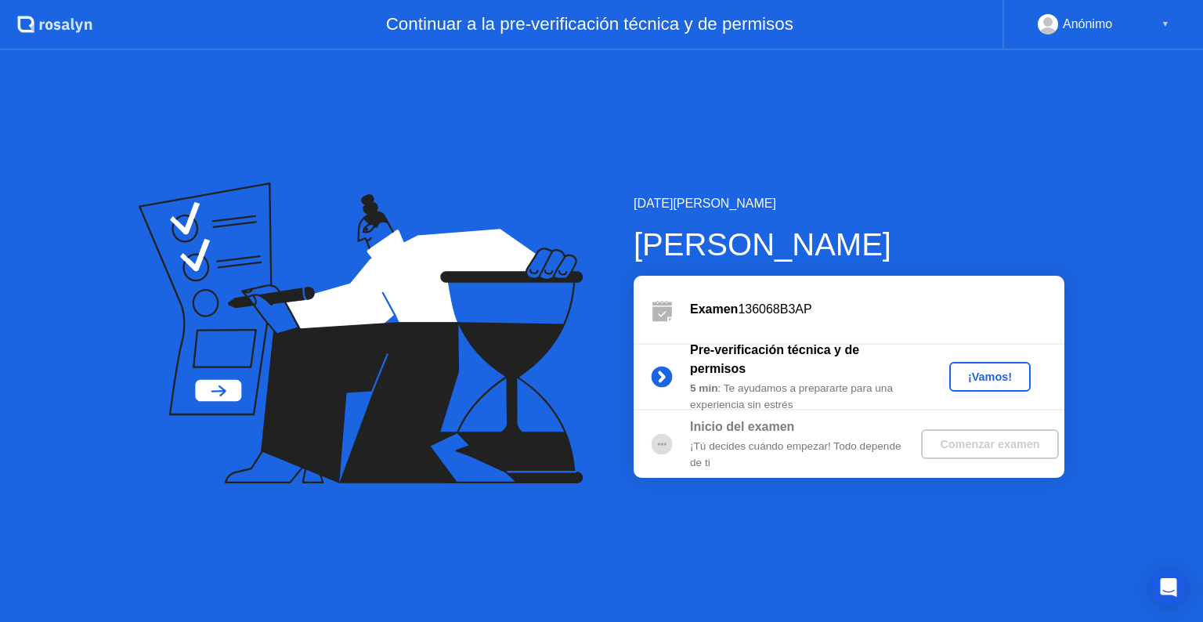
click at [1011, 381] on div "¡Vamos!" at bounding box center [989, 376] width 69 height 13
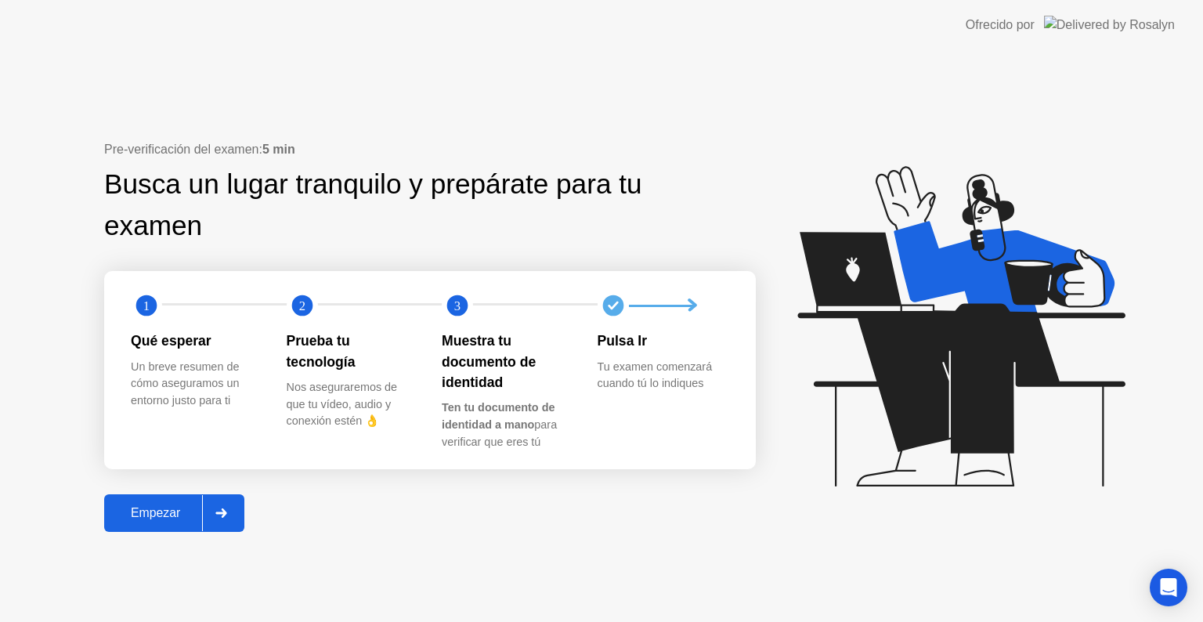
drag, startPoint x: 633, startPoint y: 316, endPoint x: 741, endPoint y: 314, distance: 108.1
click at [634, 316] on div at bounding box center [676, 305] width 156 height 31
click at [1175, 598] on div "Open Intercom Messenger" at bounding box center [1169, 588] width 42 height 42
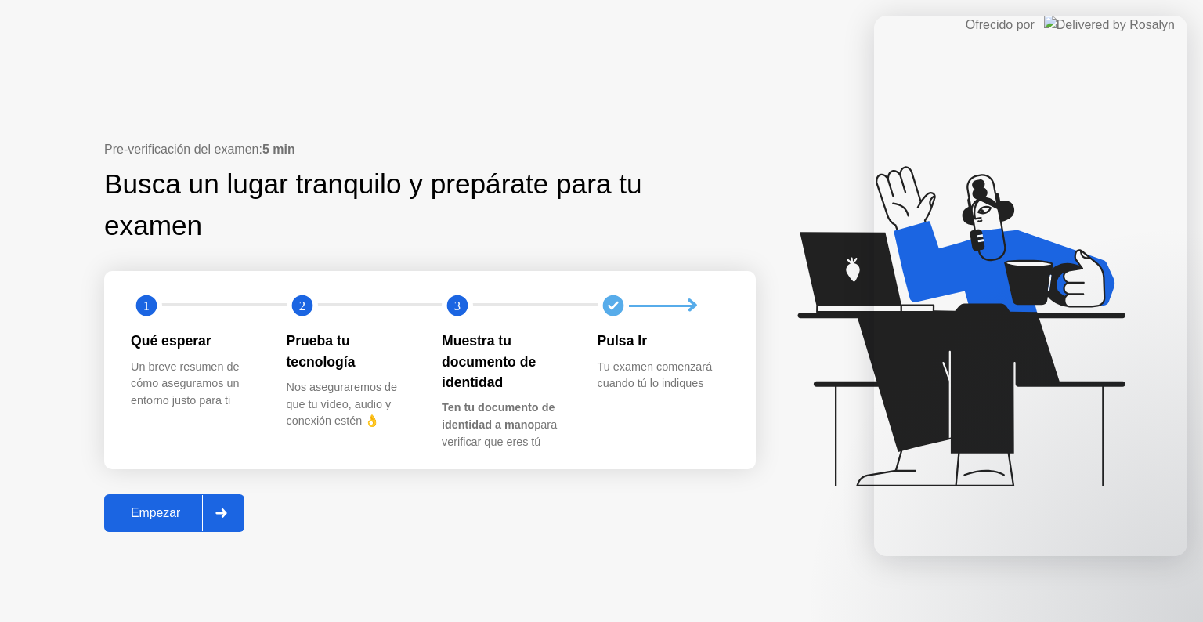
click at [645, 208] on div "Busca un lugar tranquilo y prepárate para tu examen" at bounding box center [380, 205] width 552 height 83
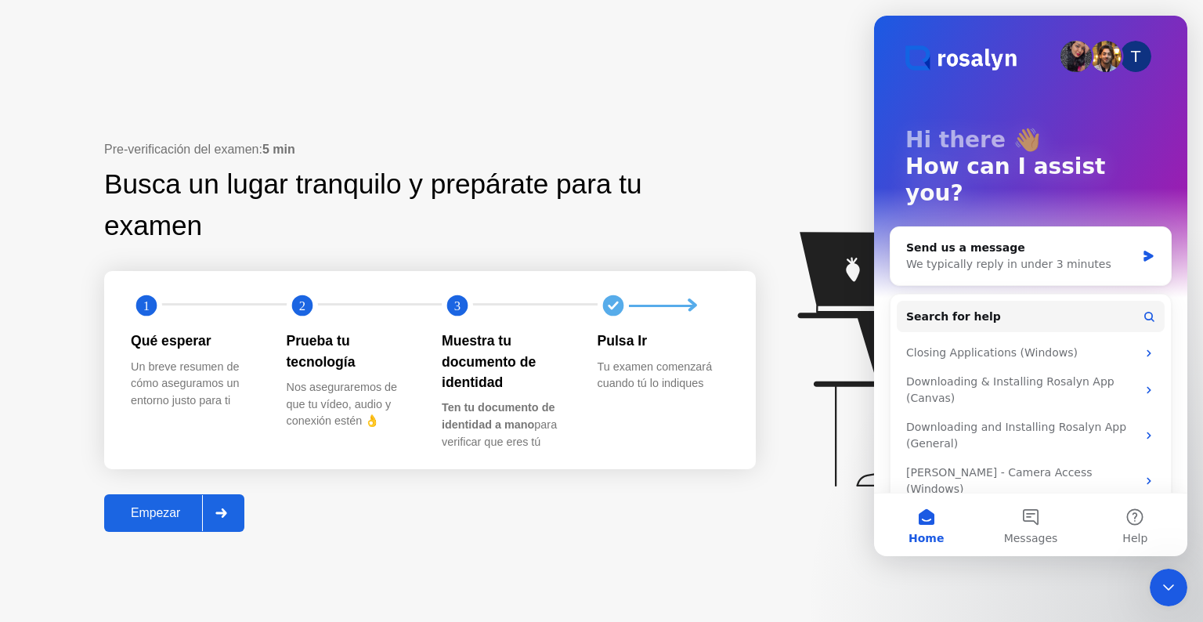
click at [648, 208] on div "Busca un lugar tranquilo y prepárate para tu examen" at bounding box center [380, 205] width 552 height 83
click at [173, 520] on div "Empezar" at bounding box center [155, 513] width 93 height 14
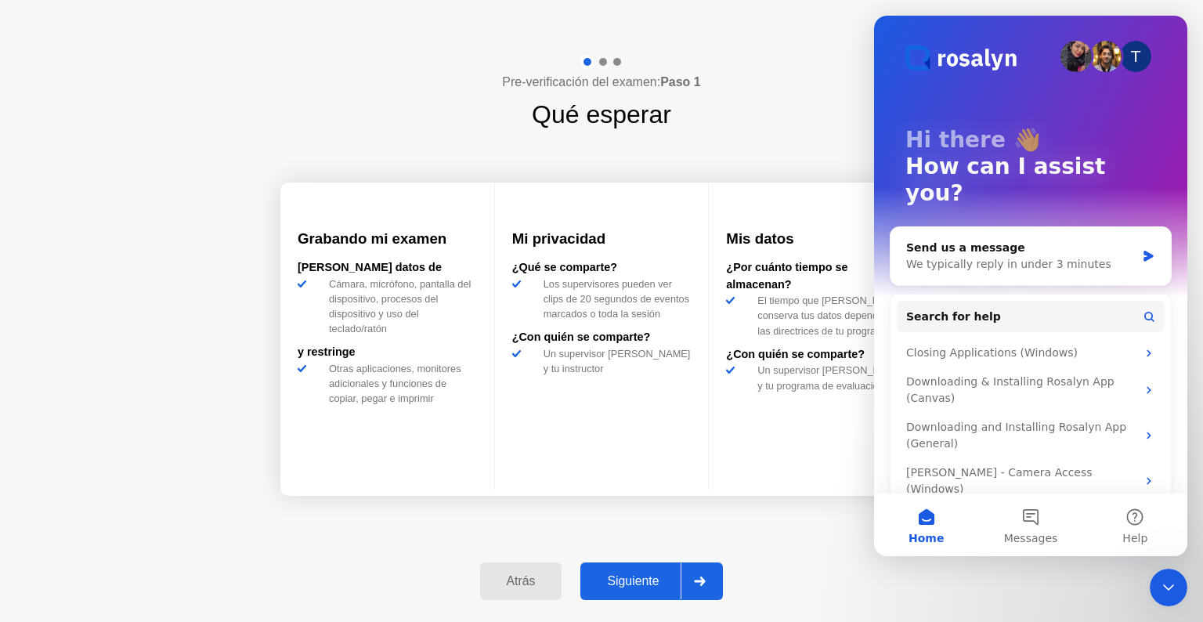
click at [648, 582] on div "Siguiente" at bounding box center [633, 581] width 96 height 14
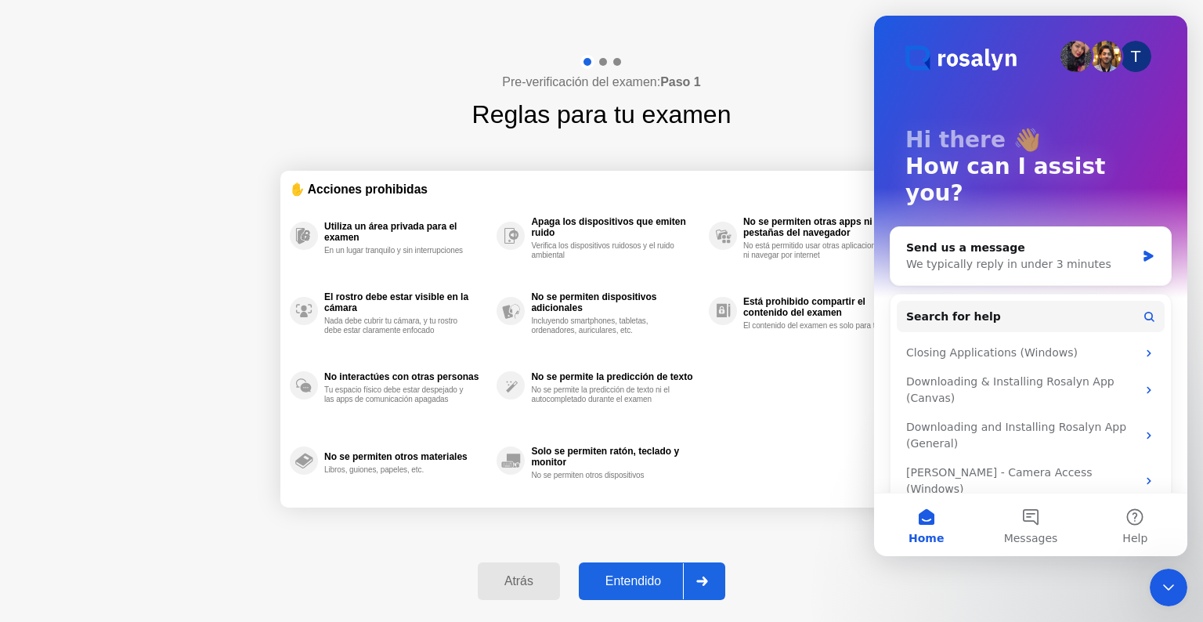
click at [645, 576] on div "Entendido" at bounding box center [632, 581] width 99 height 14
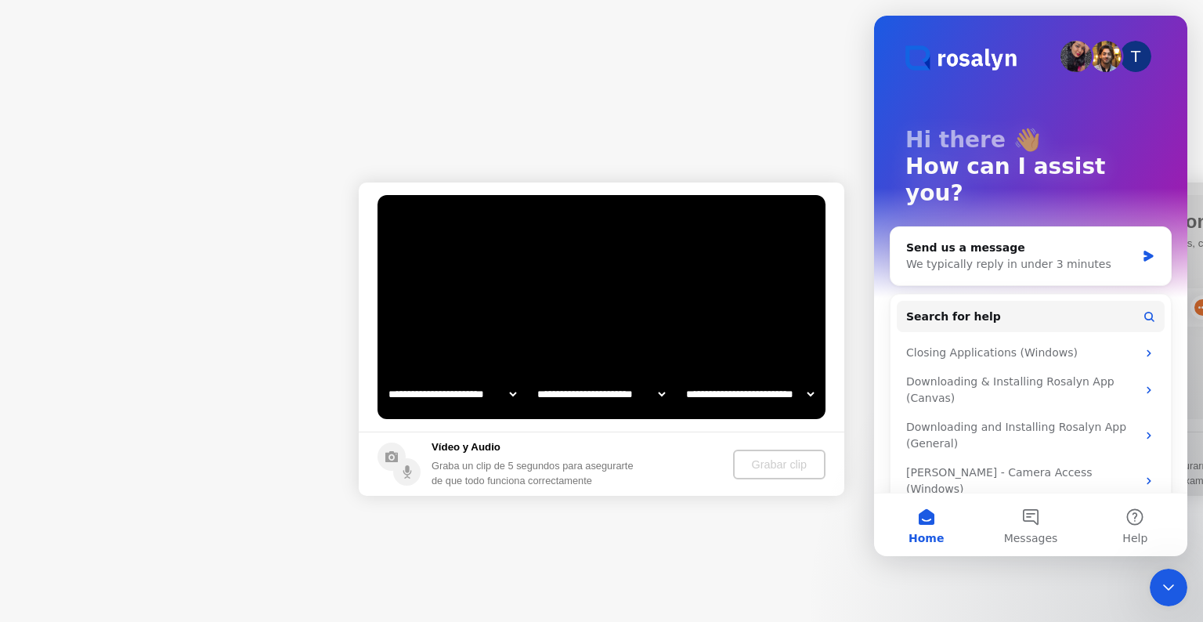
select select "**********"
select select "*******"
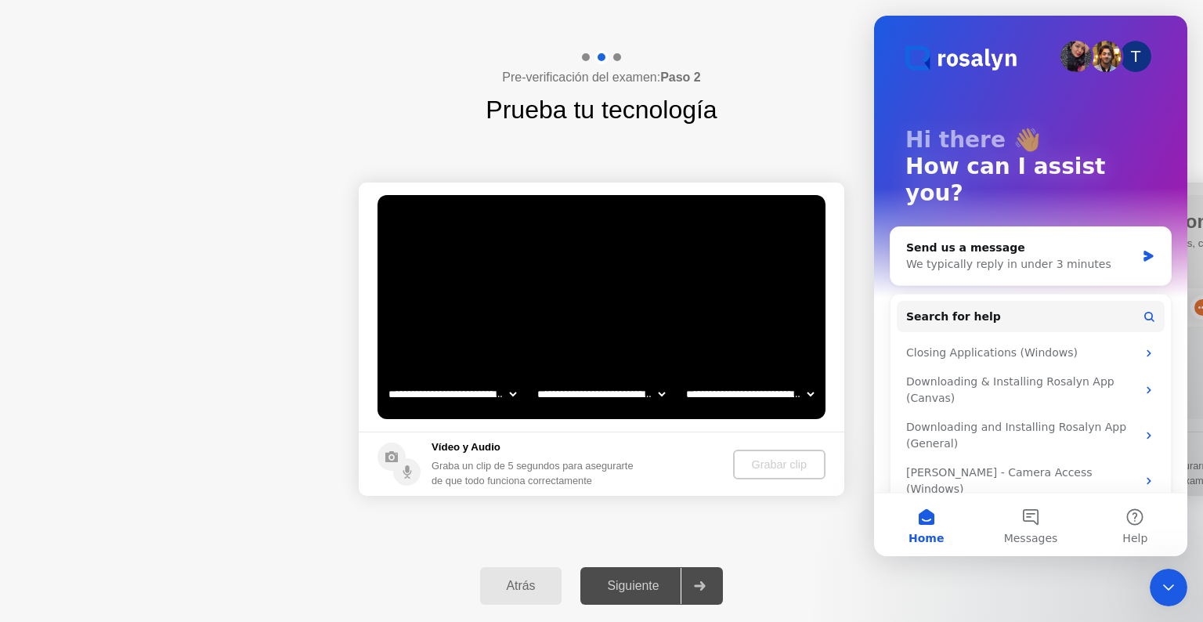
click at [1173, 584] on icon "Close Intercom Messenger" at bounding box center [1168, 587] width 11 height 6
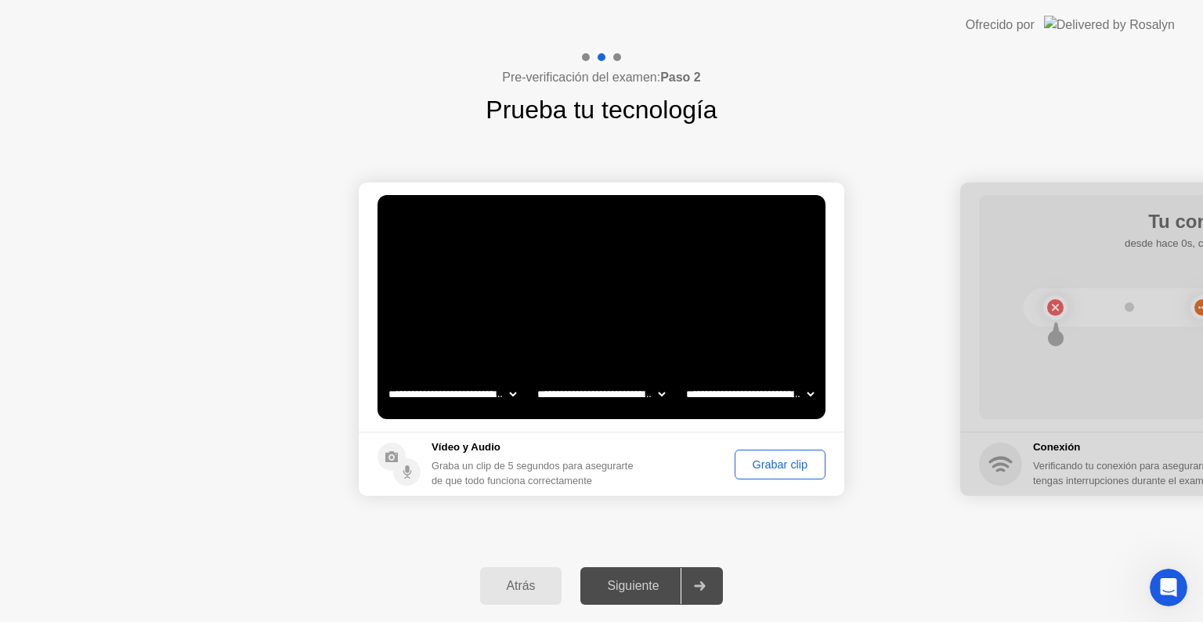
click at [783, 460] on div "Grabar clip" at bounding box center [780, 464] width 80 height 13
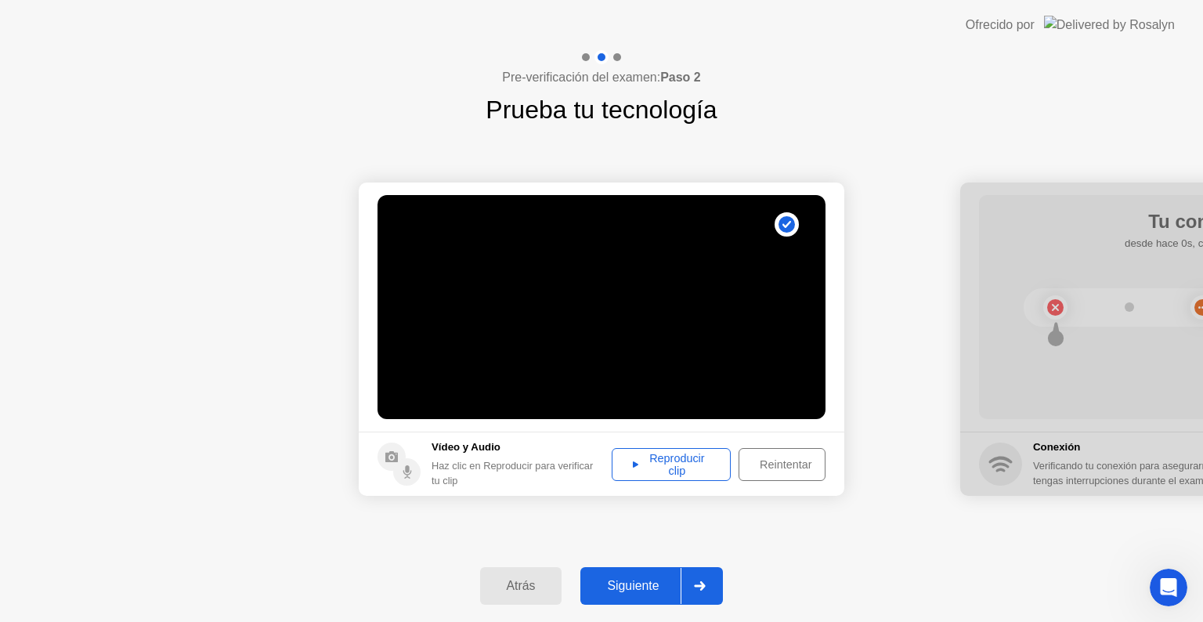
click at [677, 463] on div "Reproducir clip" at bounding box center [671, 464] width 108 height 25
click at [659, 583] on div "Siguiente" at bounding box center [633, 586] width 96 height 14
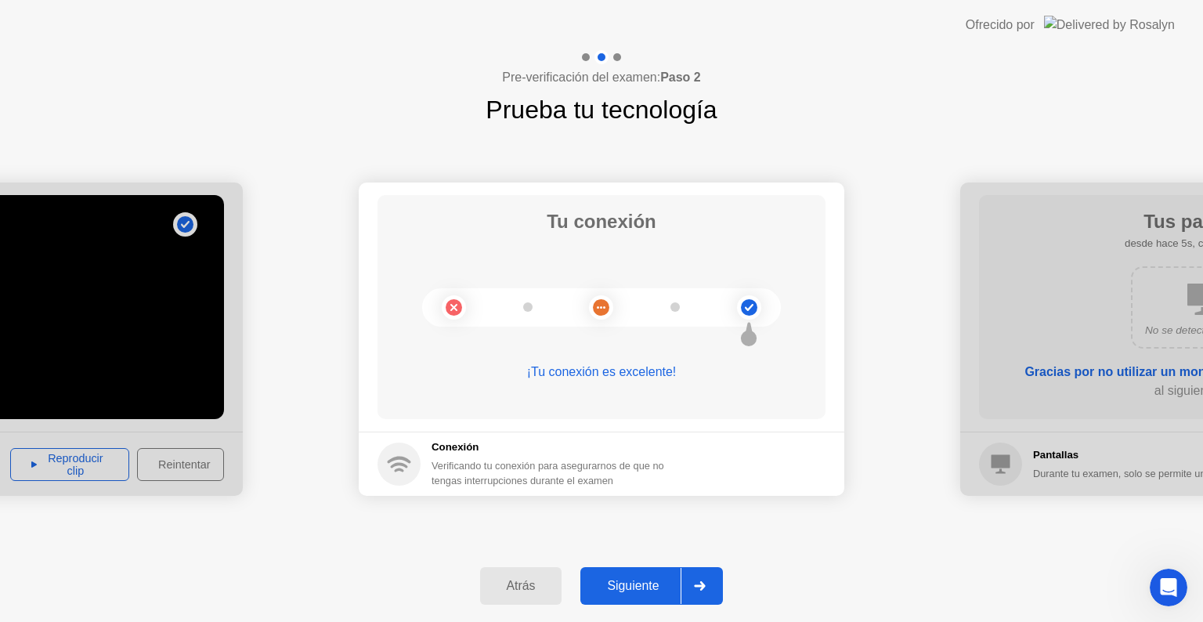
click at [658, 583] on div "Siguiente" at bounding box center [633, 586] width 96 height 14
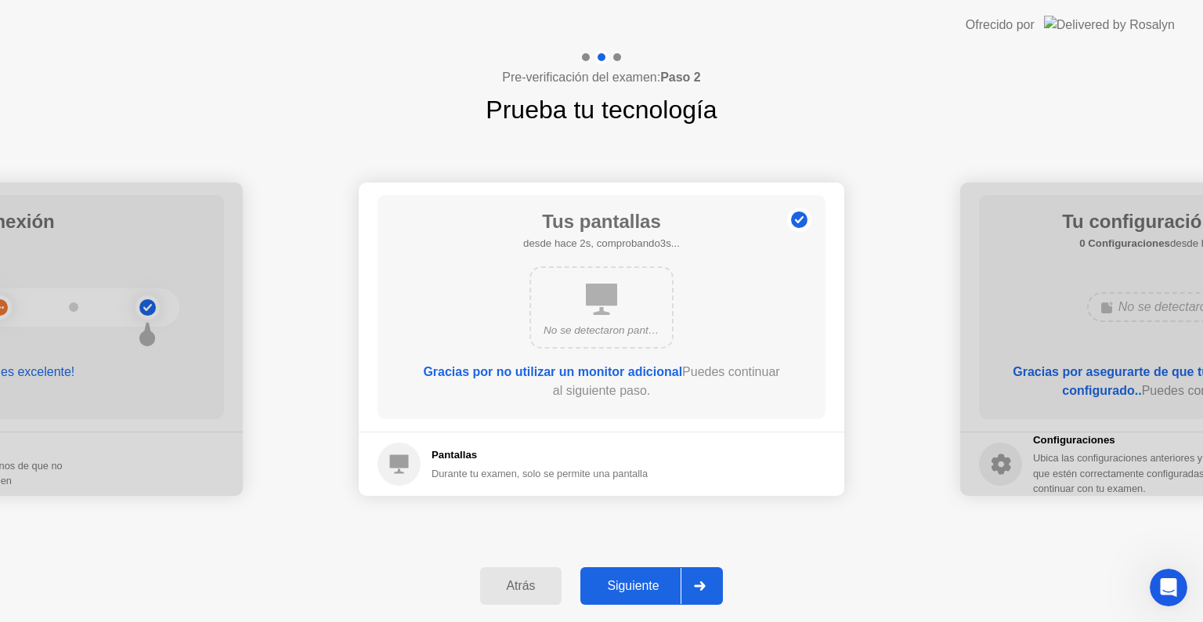
click at [663, 583] on div "Siguiente" at bounding box center [633, 586] width 96 height 14
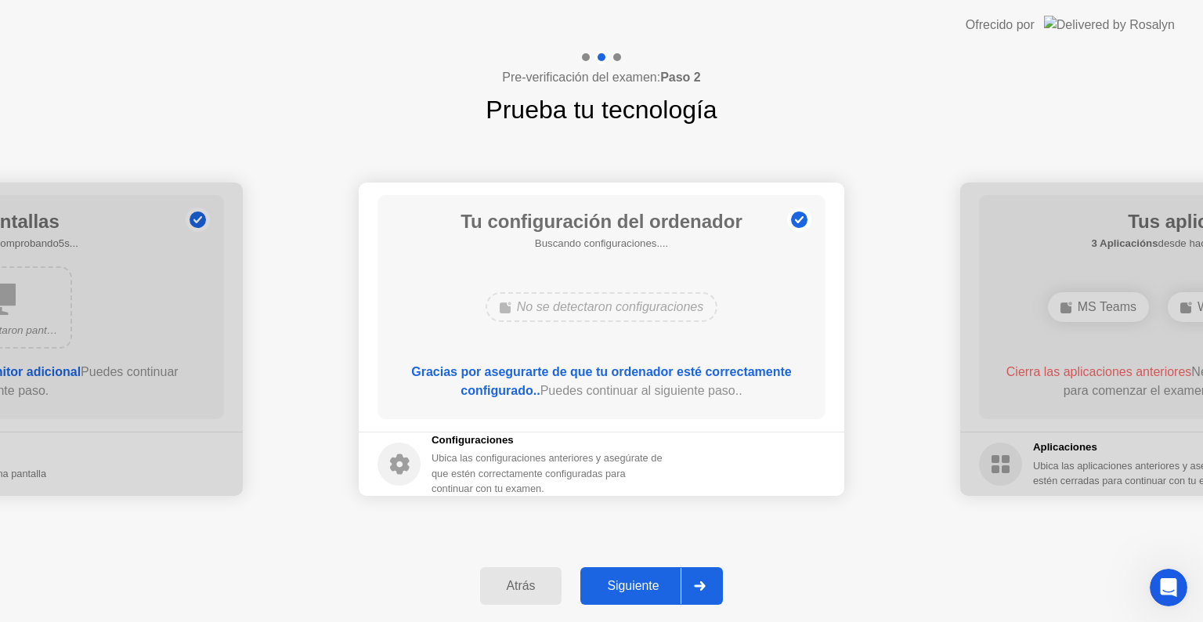
click at [663, 583] on div "Siguiente" at bounding box center [633, 586] width 96 height 14
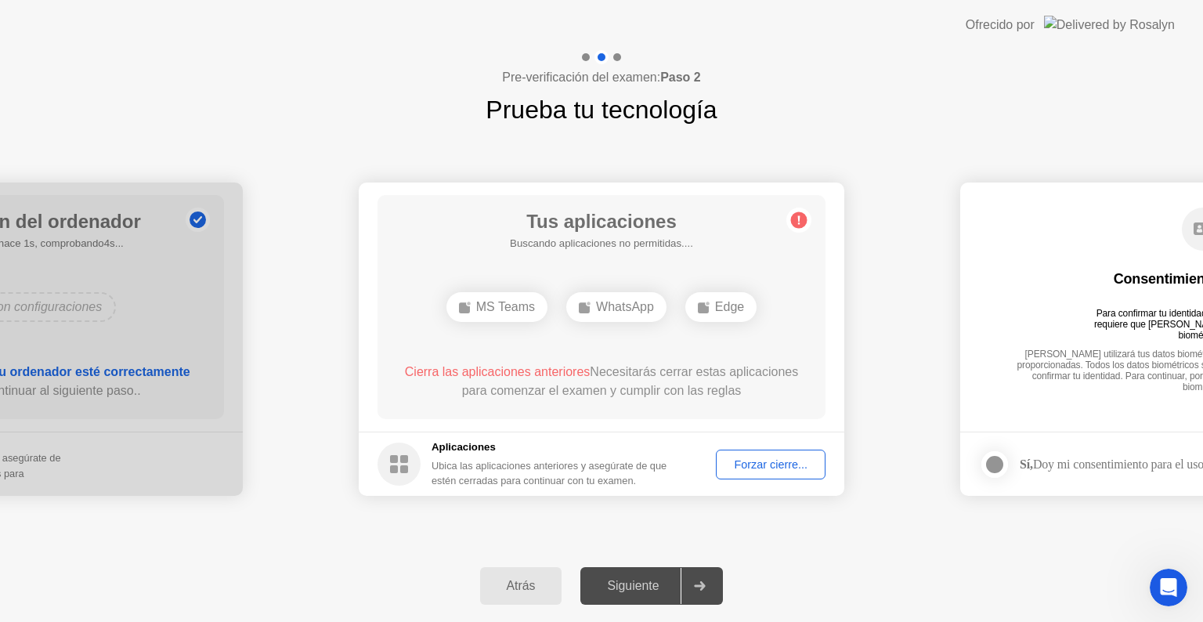
click at [663, 583] on div "Siguiente" at bounding box center [633, 586] width 96 height 14
click at [806, 462] on div "Forzar cierre..." at bounding box center [770, 464] width 99 height 13
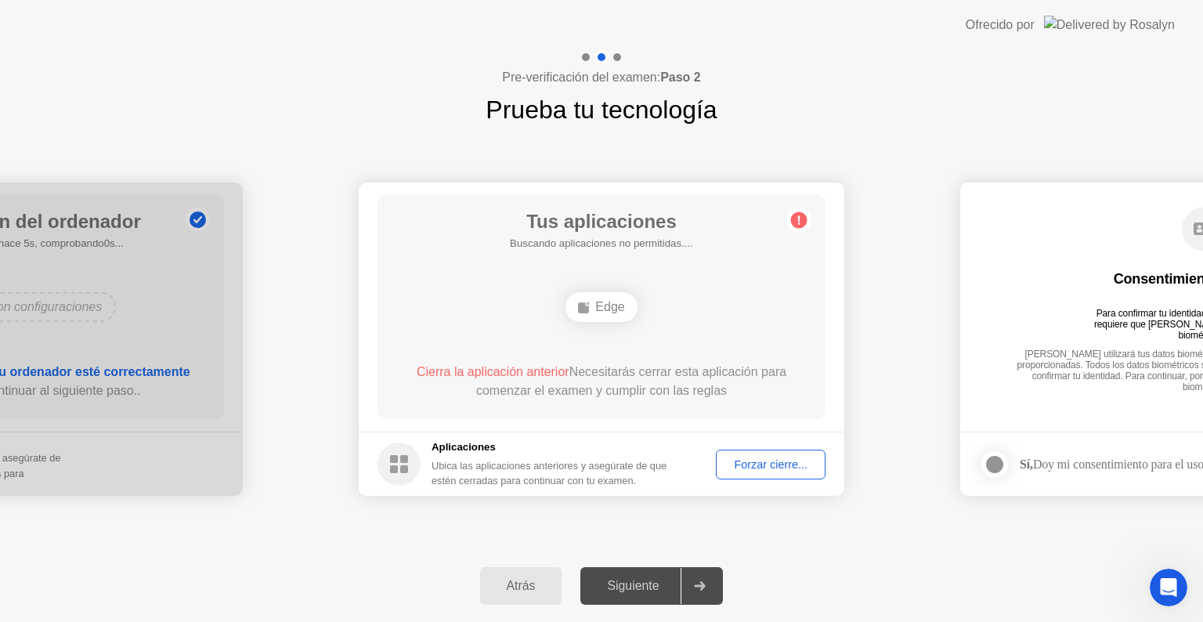
click at [782, 464] on div "Forzar cierre..." at bounding box center [770, 464] width 99 height 13
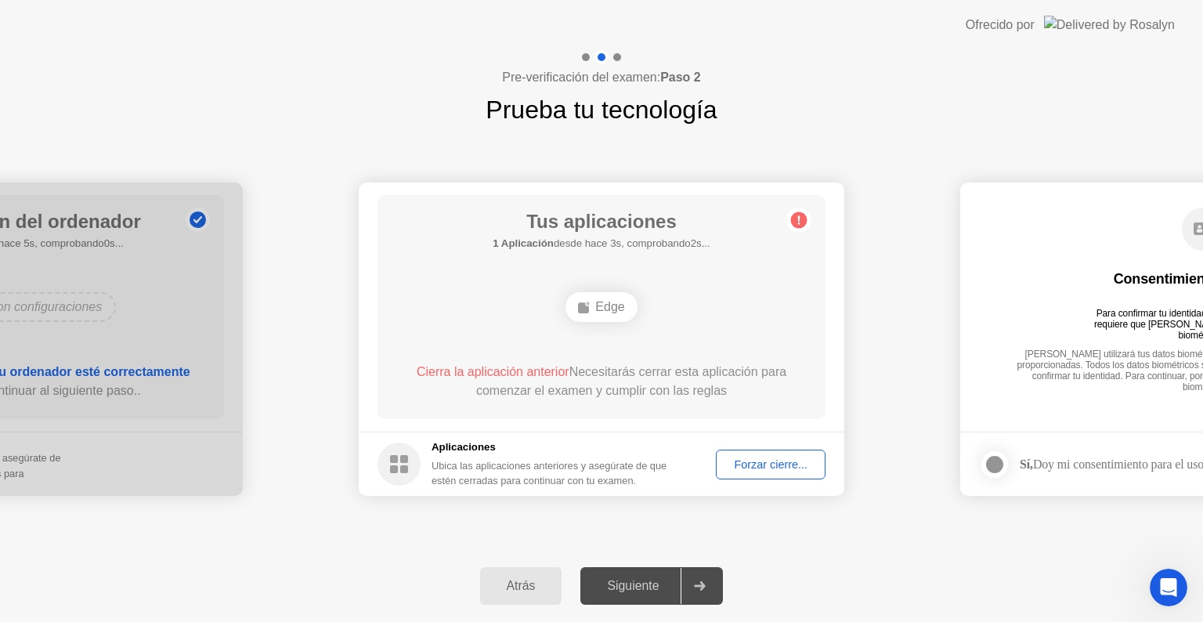
click at [670, 393] on div "Cierra la aplicación anterior Necesitarás cerrar esta aplicación para comenzar …" at bounding box center [601, 382] width 403 height 38
click at [590, 300] on div "Edge" at bounding box center [600, 307] width 71 height 30
drag, startPoint x: 592, startPoint y: 302, endPoint x: 597, endPoint y: 309, distance: 8.5
click at [597, 309] on div "Edge" at bounding box center [600, 307] width 71 height 30
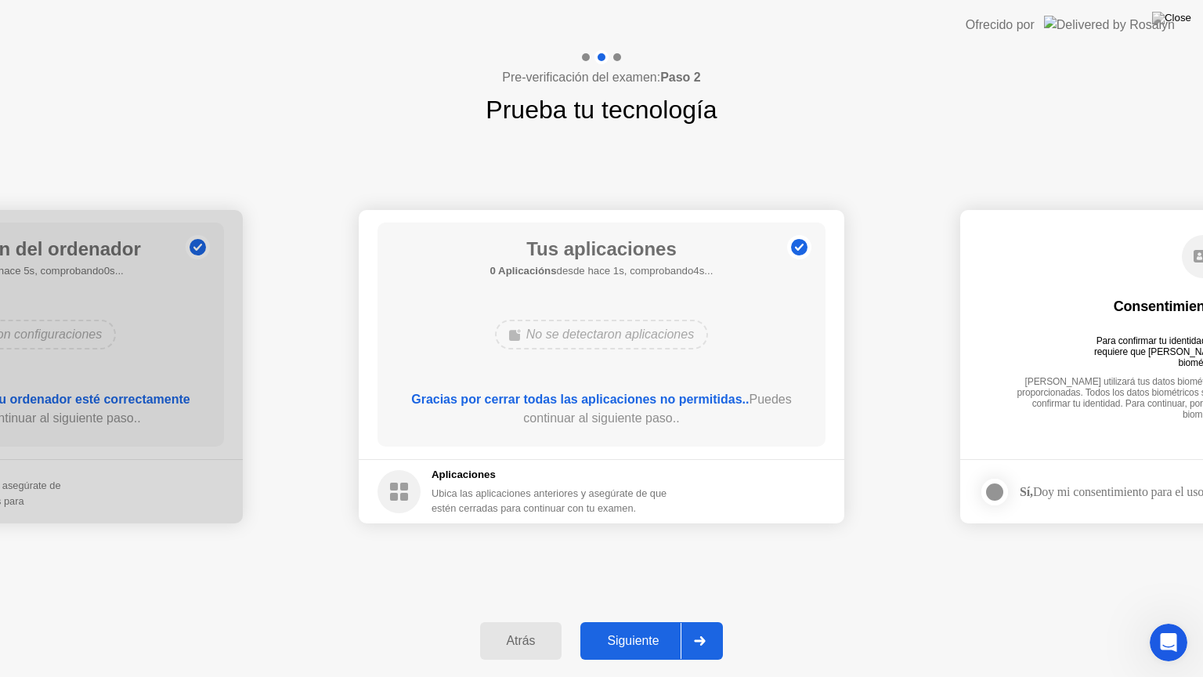
click at [642, 621] on div "Siguiente" at bounding box center [633, 641] width 96 height 14
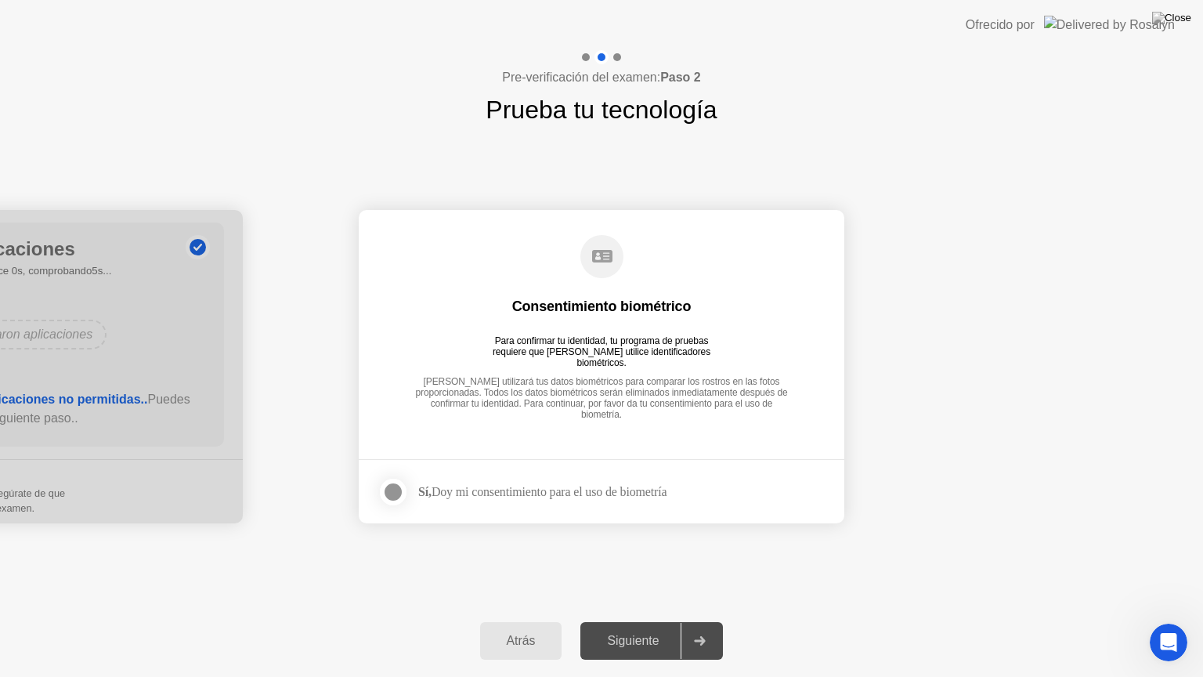
click at [396, 492] on div at bounding box center [393, 491] width 19 height 19
click at [666, 621] on div "Siguiente" at bounding box center [633, 641] width 96 height 14
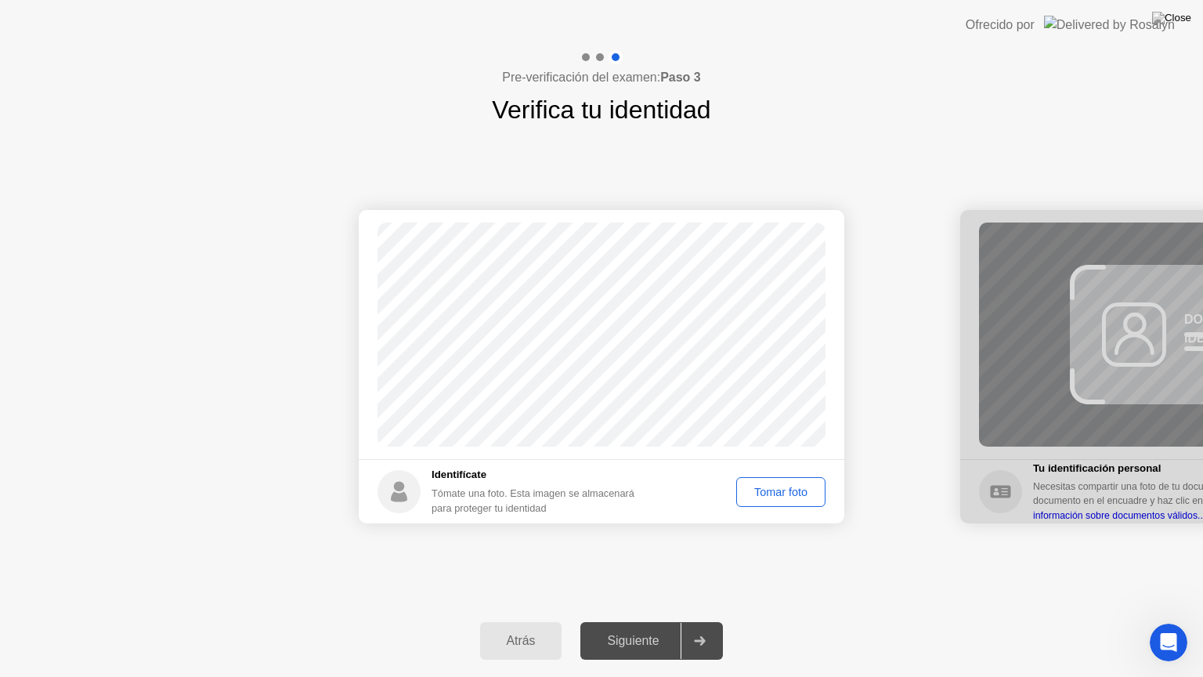
click at [802, 498] on div "Tomar foto" at bounding box center [781, 492] width 78 height 13
drag, startPoint x: 710, startPoint y: 586, endPoint x: 692, endPoint y: 594, distance: 20.0
click at [703, 590] on div "Éxito Foto tomada correctamente Identifícate Tómate una foto. Esta imagen se al…" at bounding box center [601, 366] width 1203 height 476
click at [645, 621] on div "Siguiente" at bounding box center [633, 641] width 96 height 14
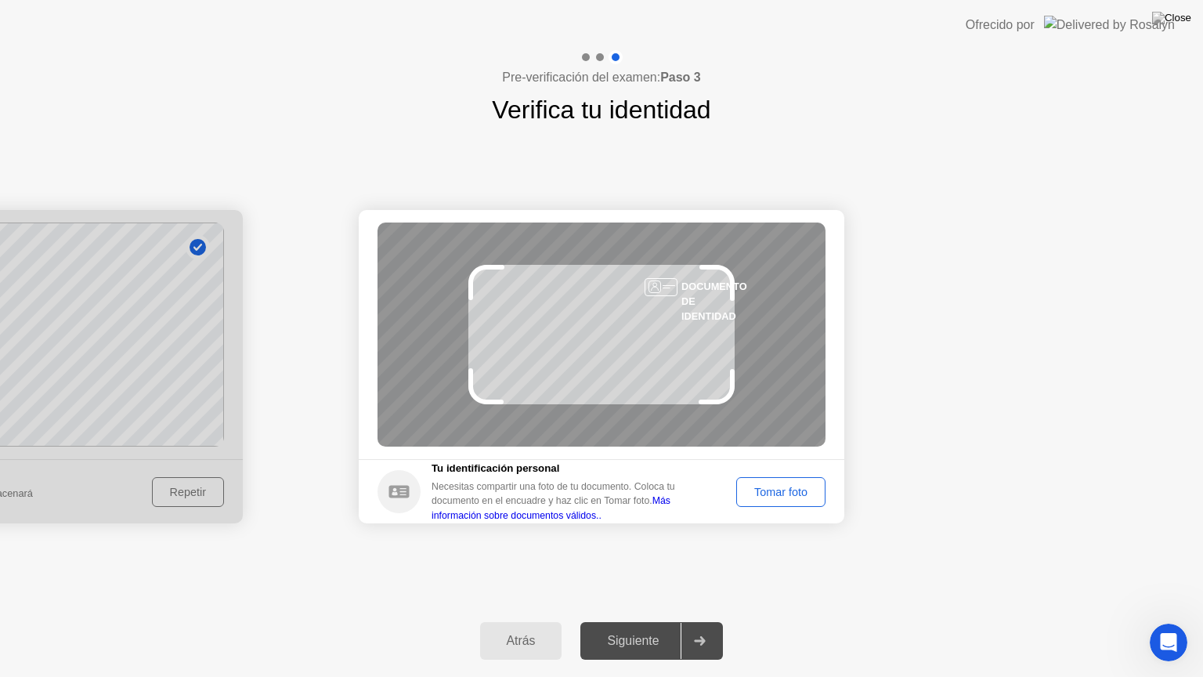
click at [777, 489] on div "Tomar foto" at bounding box center [781, 492] width 78 height 13
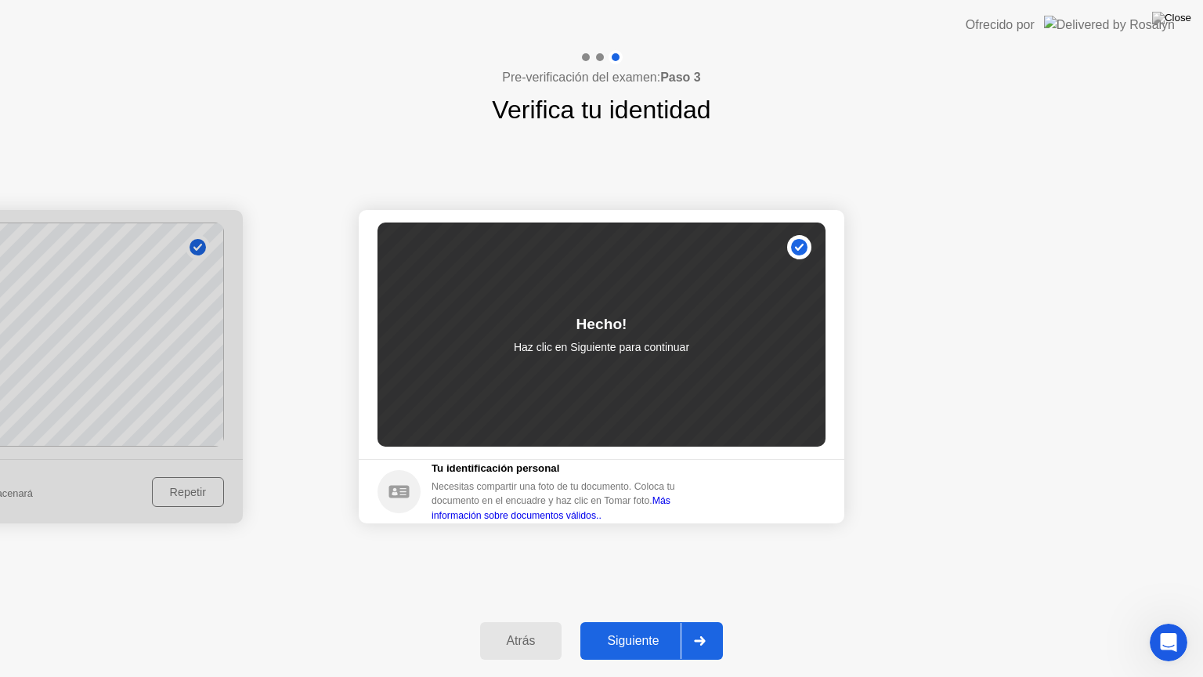
click at [633, 621] on div "Siguiente" at bounding box center [633, 641] width 96 height 14
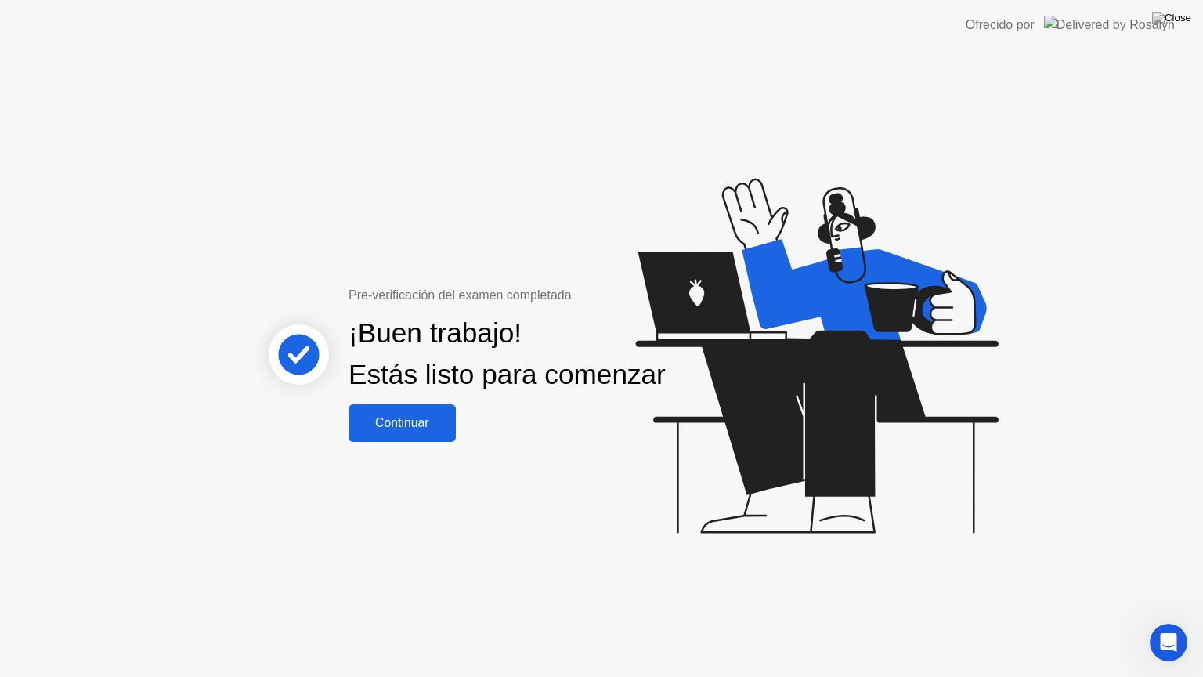
click at [438, 430] on div "Continuar" at bounding box center [402, 423] width 98 height 14
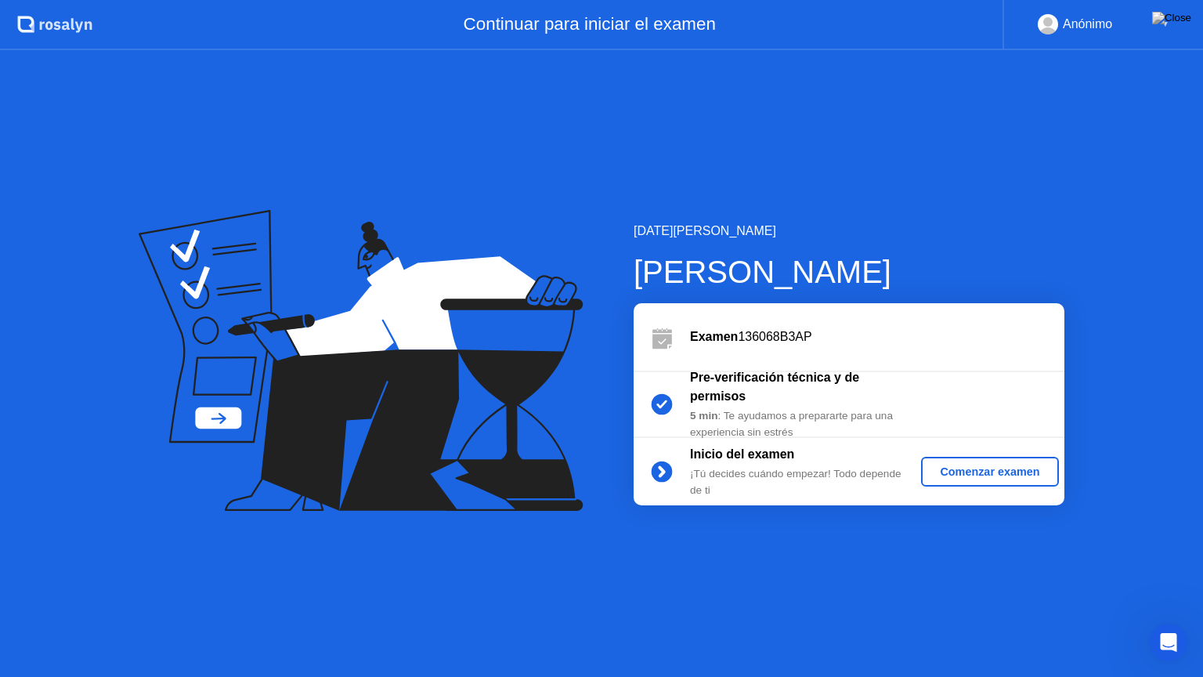
click at [999, 479] on button "Comenzar examen" at bounding box center [989, 472] width 137 height 30
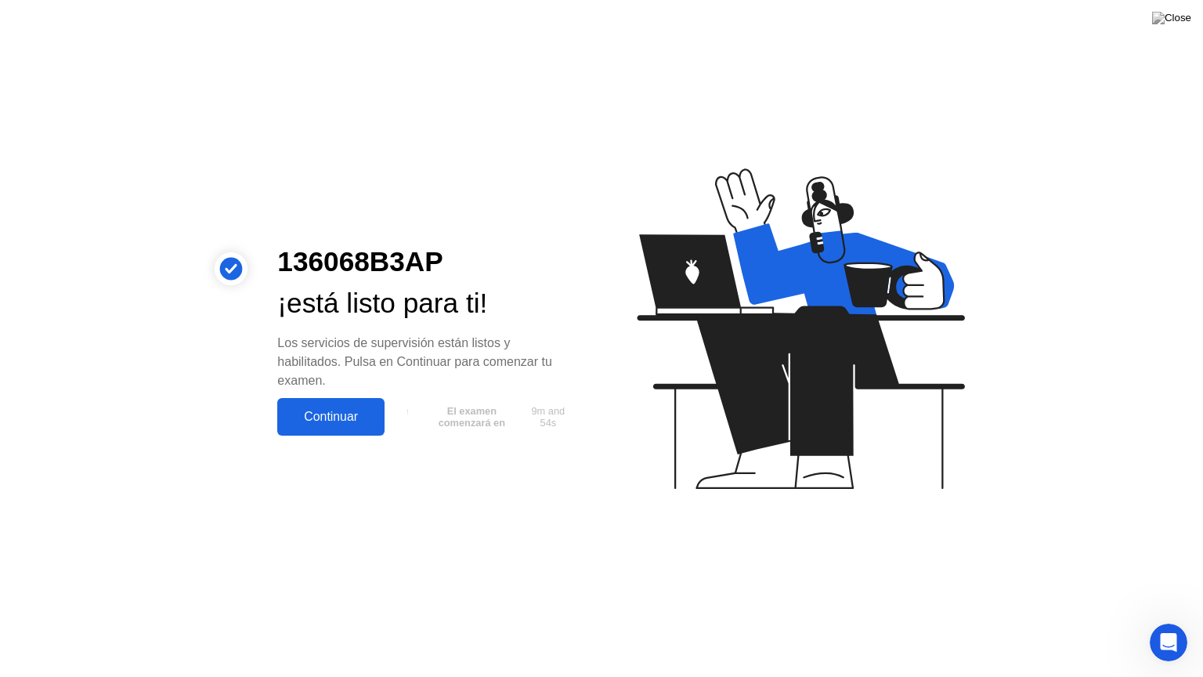
click at [364, 416] on div "Continuar" at bounding box center [331, 417] width 98 height 14
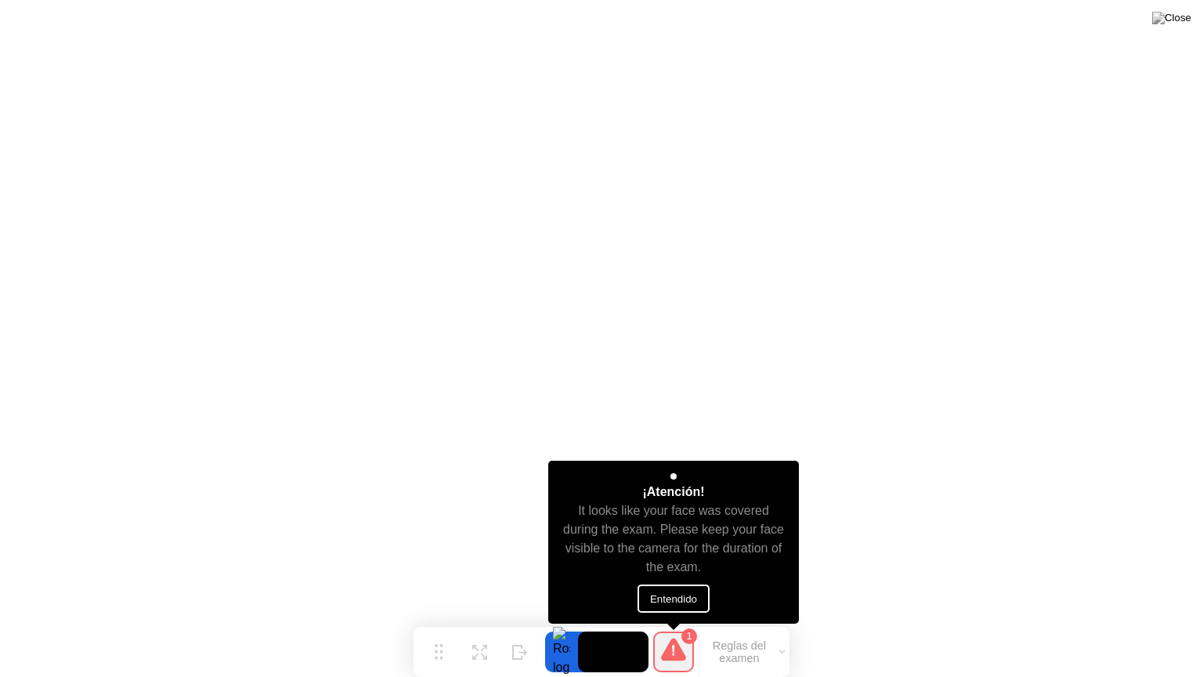
click at [683, 599] on button "Entendido" at bounding box center [673, 598] width 72 height 28
